Goal: Navigation & Orientation: Find specific page/section

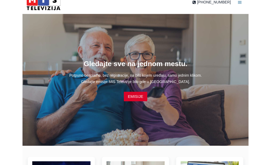
scroll to position [8, 0]
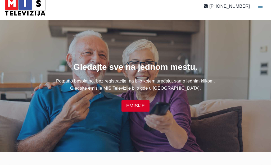
click at [140, 106] on link "EMISIJE" at bounding box center [136, 105] width 28 height 11
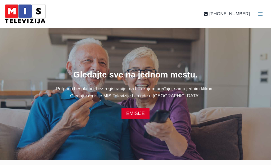
click at [34, 17] on img at bounding box center [25, 14] width 45 height 23
